Goal: Use online tool/utility

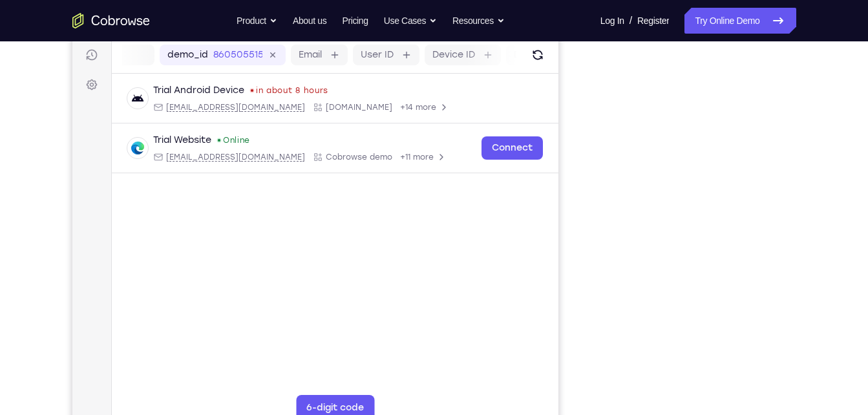
scroll to position [169, 0]
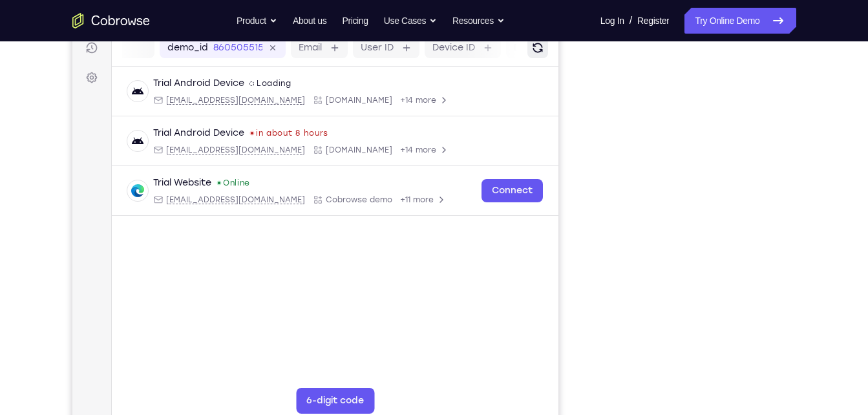
click at [540, 52] on icon "Refresh" at bounding box center [537, 47] width 16 height 16
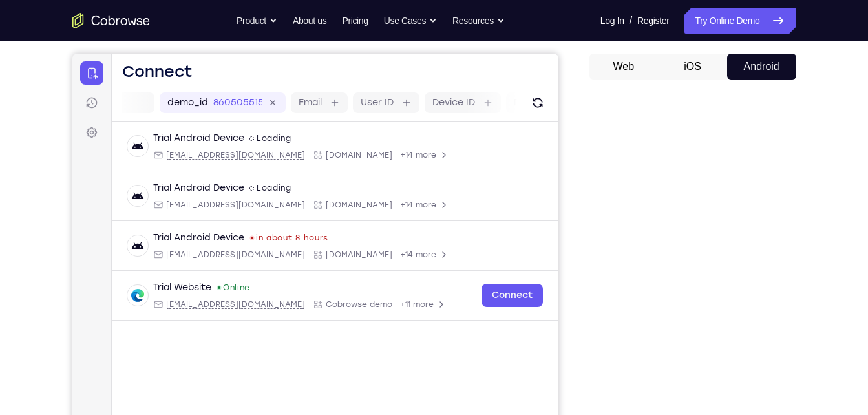
scroll to position [114, 0]
drag, startPoint x: 630, startPoint y: 167, endPoint x: 547, endPoint y: 111, distance: 99.6
click at [547, 111] on div "demo_id 860505515 860505515 Email User ID Device ID Device name" at bounding box center [334, 103] width 446 height 37
click at [542, 105] on icon "Refresh" at bounding box center [537, 103] width 18 height 18
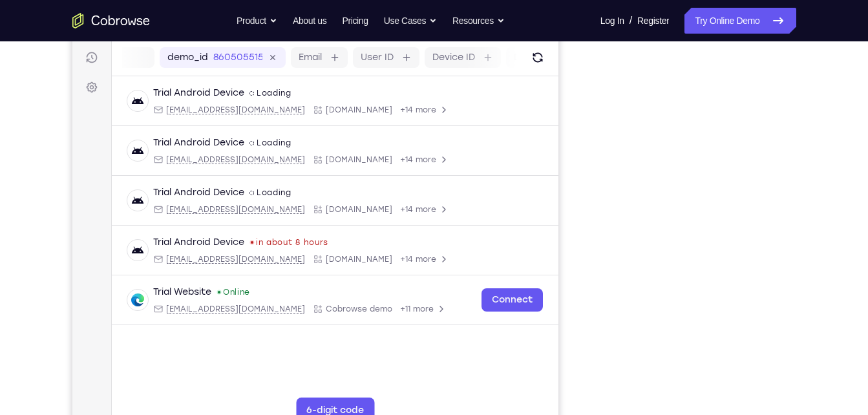
scroll to position [143, 0]
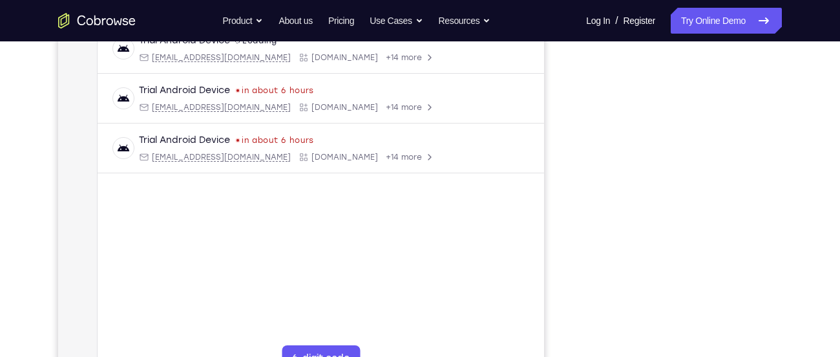
scroll to position [212, 0]
